Goal: Transaction & Acquisition: Download file/media

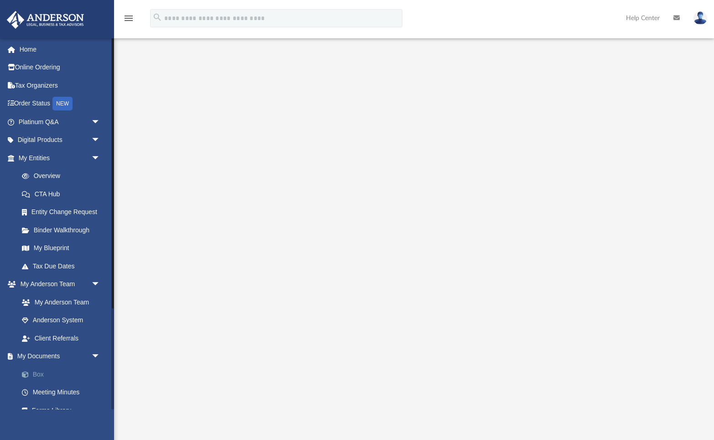
click at [41, 375] on link "Box" at bounding box center [63, 374] width 101 height 18
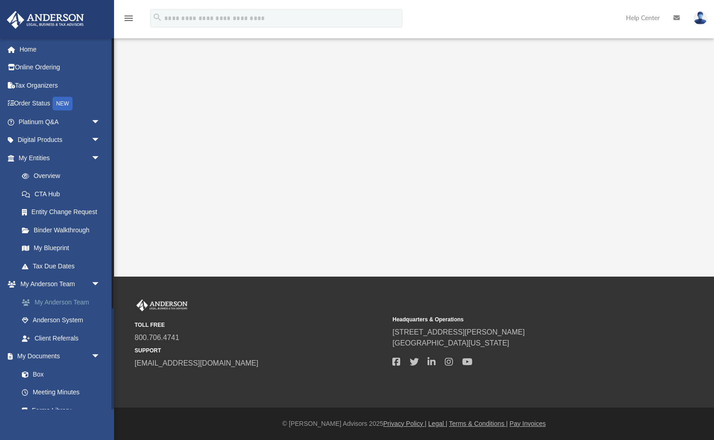
click at [51, 303] on link "My Anderson Team" at bounding box center [63, 302] width 101 height 18
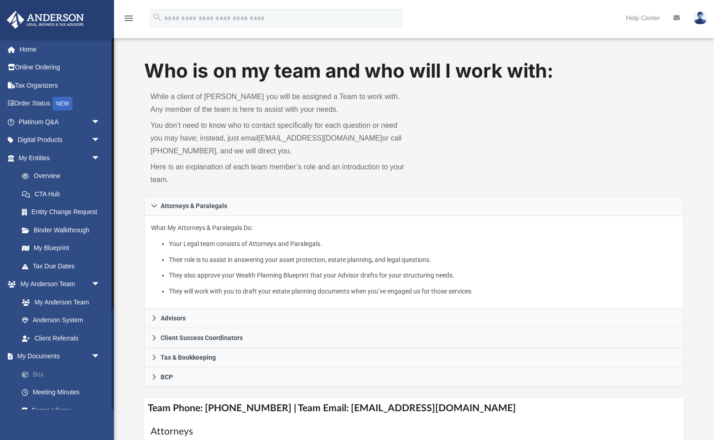
click at [36, 372] on link "Box" at bounding box center [63, 374] width 101 height 18
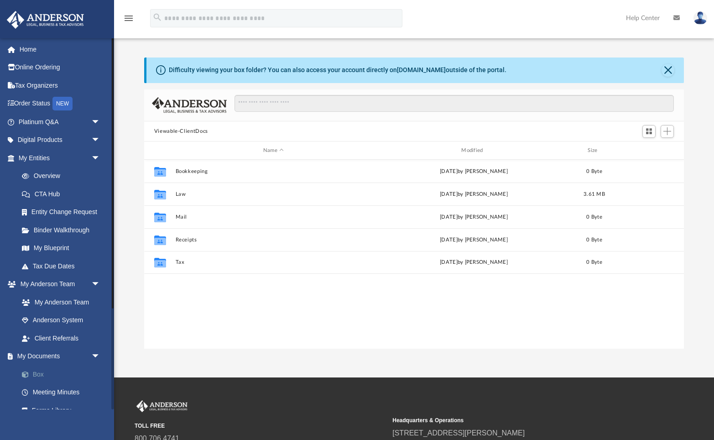
scroll to position [207, 540]
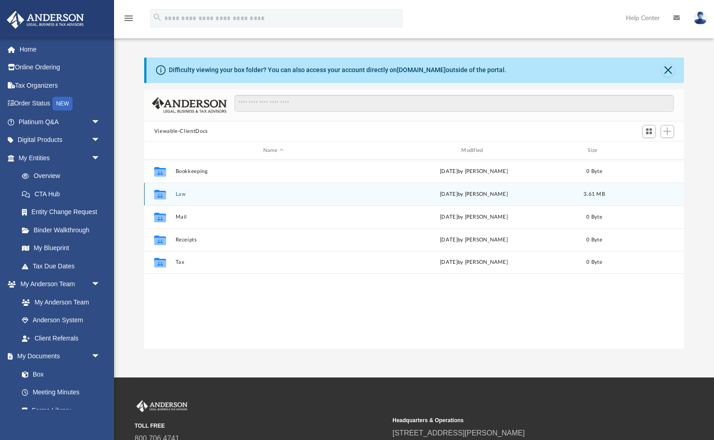
click at [182, 192] on button "Law" at bounding box center [273, 194] width 196 height 6
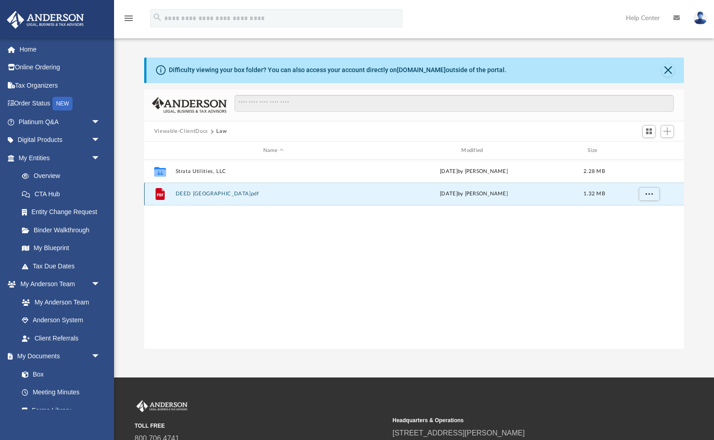
click at [201, 192] on button "DEED Rivers Bluff.pdf" at bounding box center [273, 194] width 196 height 6
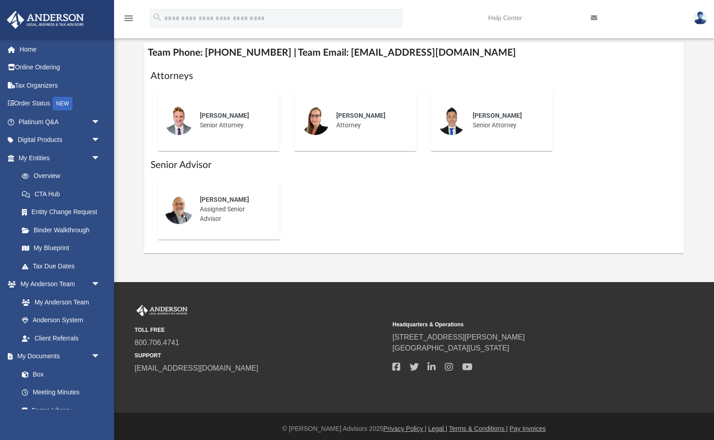
scroll to position [357, 0]
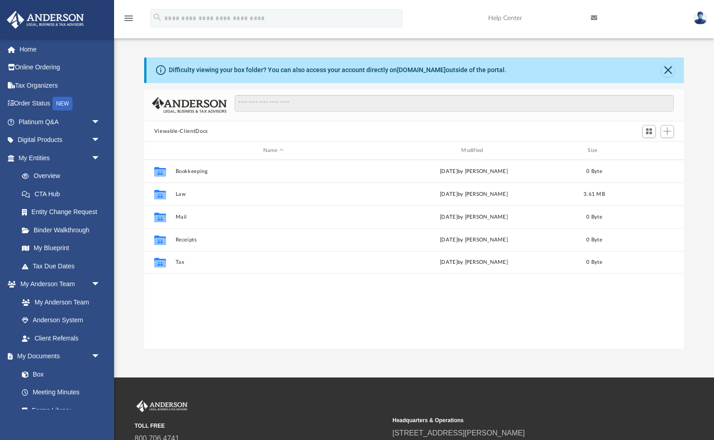
scroll to position [207, 540]
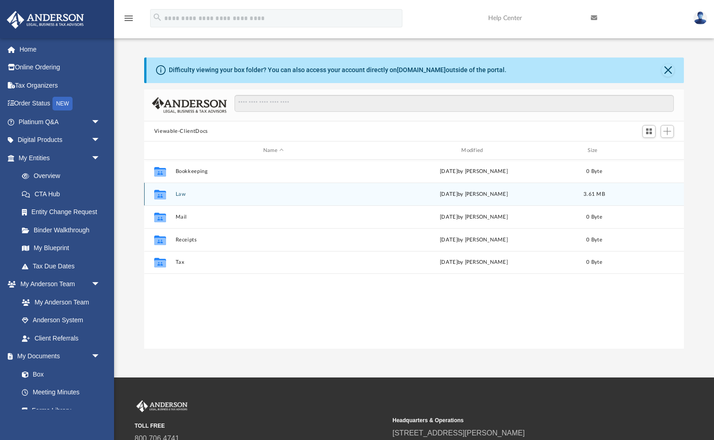
click at [178, 197] on div "Collaborated Folder Law Wed Sep 24 2025 by Alfredo Cicena 3.61 MB" at bounding box center [414, 193] width 540 height 23
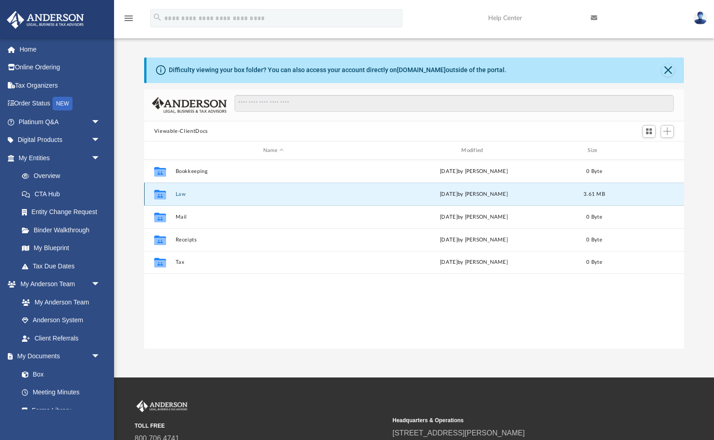
click at [180, 193] on button "Law" at bounding box center [273, 194] width 196 height 6
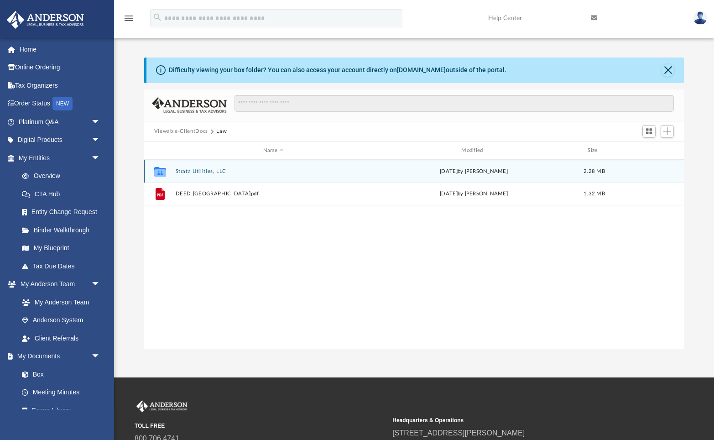
click at [190, 172] on button "Strata Utilities, LLC" at bounding box center [273, 171] width 196 height 6
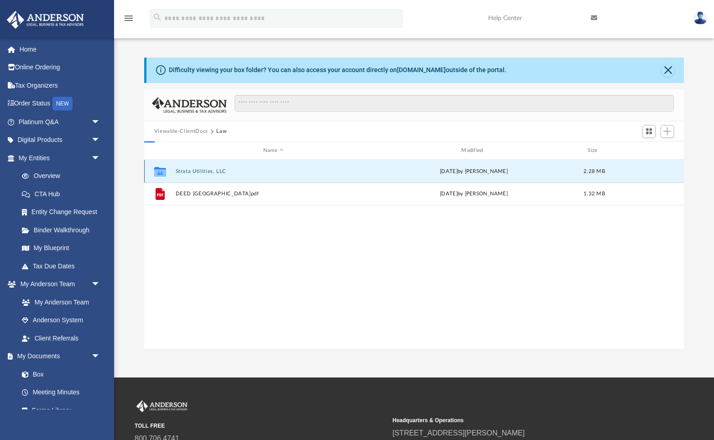
click at [190, 172] on button "Strata Utilities, LLC" at bounding box center [273, 171] width 196 height 6
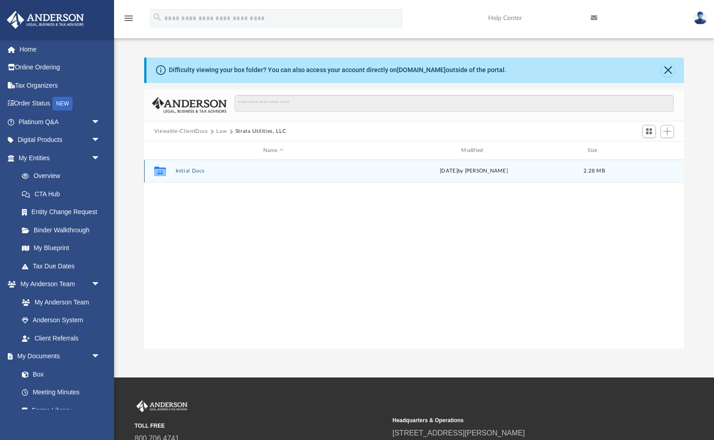
click at [190, 172] on button "Initial Docs" at bounding box center [273, 171] width 196 height 6
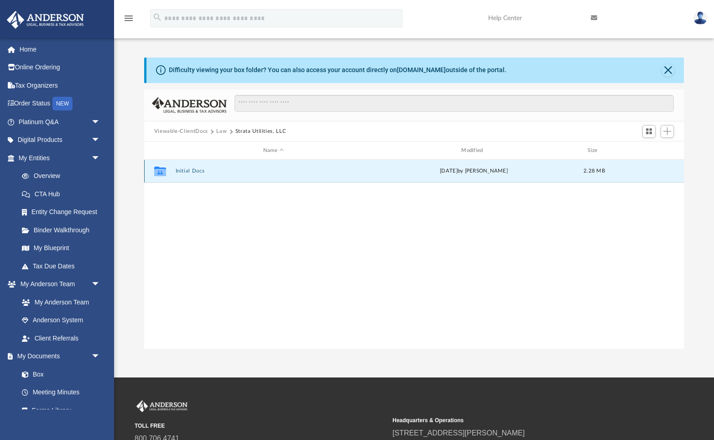
click at [190, 172] on button "Initial Docs" at bounding box center [273, 171] width 196 height 6
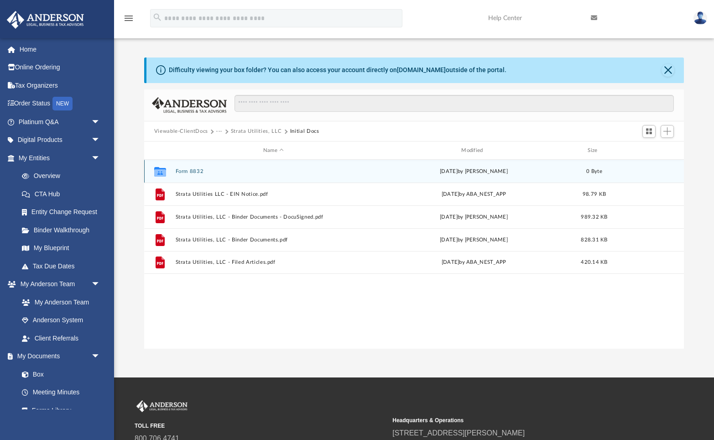
click at [190, 172] on button "Form 8832" at bounding box center [273, 171] width 196 height 6
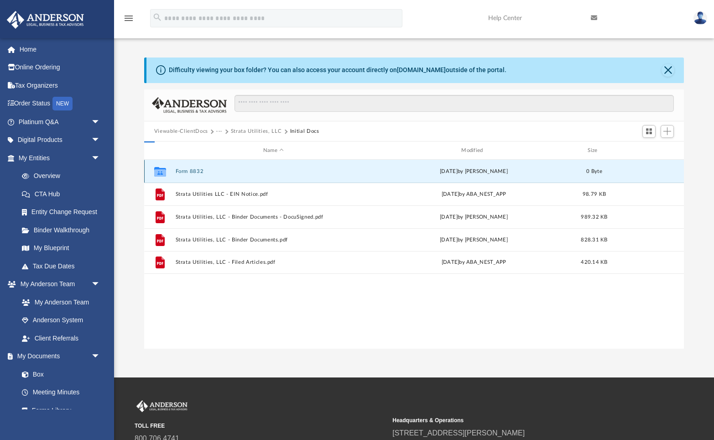
click at [190, 172] on button "Form 8832" at bounding box center [273, 171] width 196 height 6
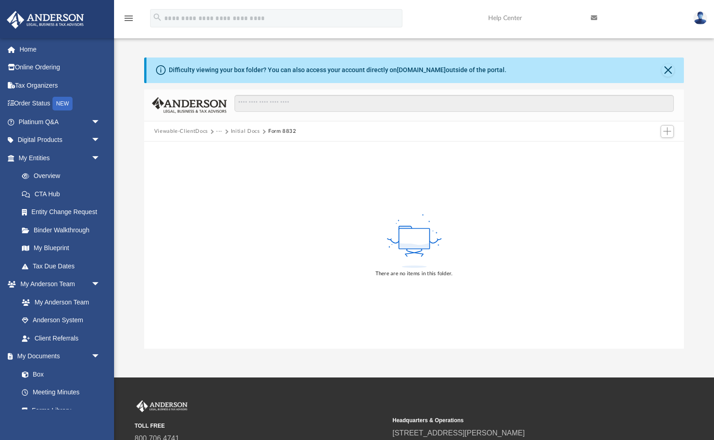
click at [239, 130] on button "Initial Docs" at bounding box center [245, 131] width 29 height 8
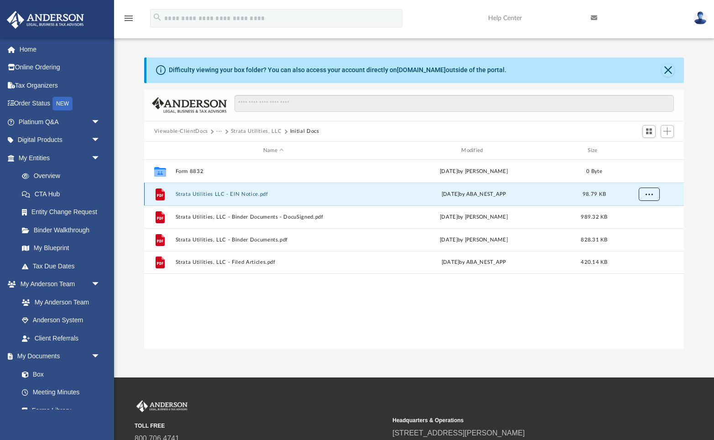
click at [644, 195] on button "More options" at bounding box center [648, 194] width 21 height 14
click at [638, 230] on li "Download" at bounding box center [640, 227] width 26 height 10
